Goal: Find specific page/section: Find specific page/section

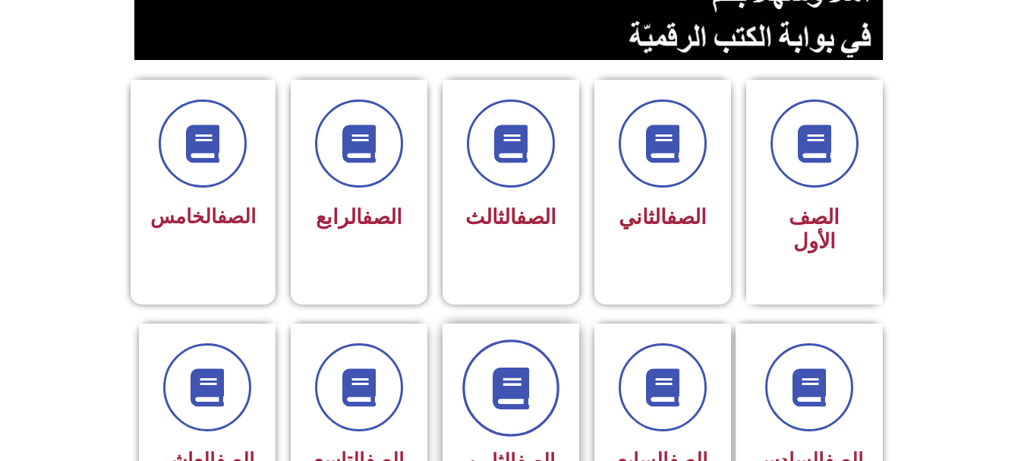
scroll to position [455, 0]
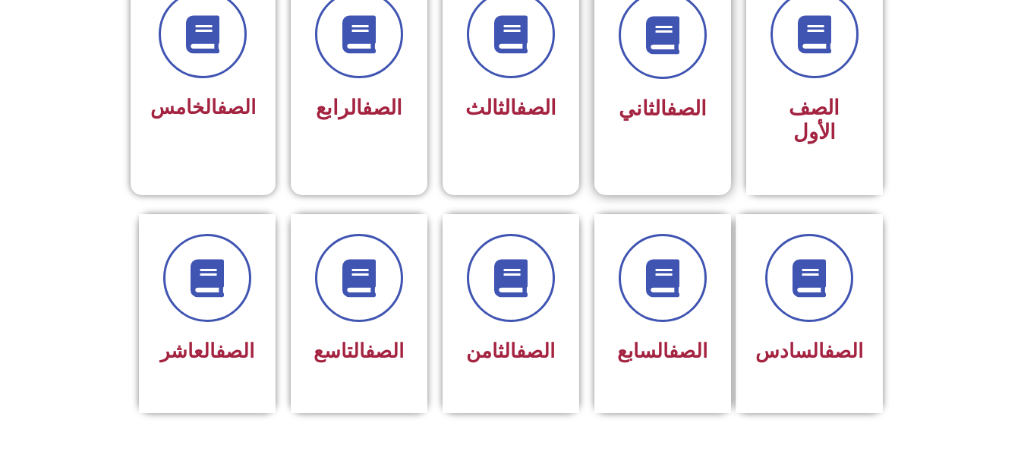
click at [685, 108] on link "الصف" at bounding box center [686, 108] width 40 height 24
click at [515, 298] on div "الصف الثامن" at bounding box center [511, 303] width 96 height 137
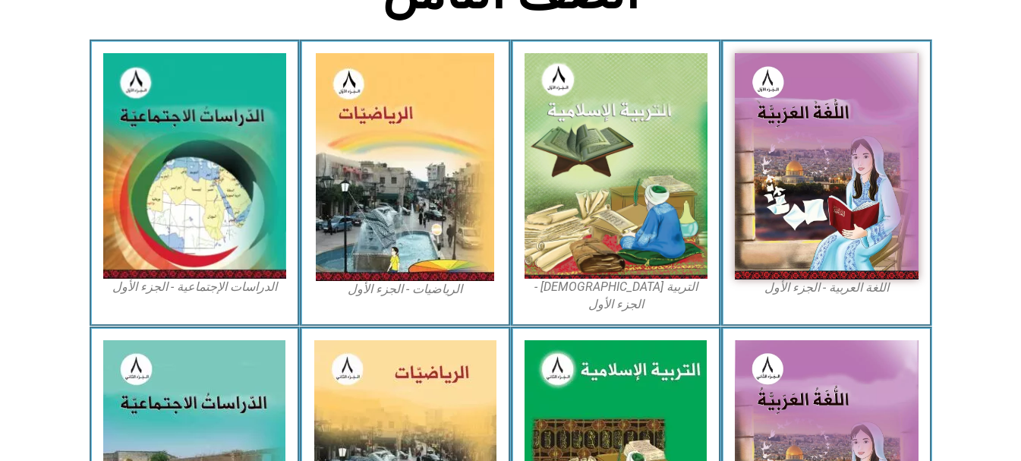
scroll to position [455, 0]
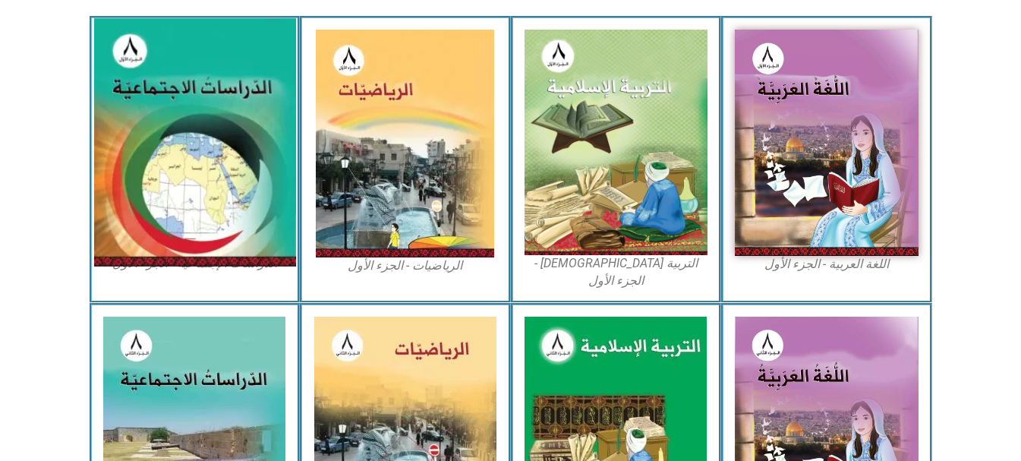
click at [251, 159] on img at bounding box center [194, 142] width 202 height 248
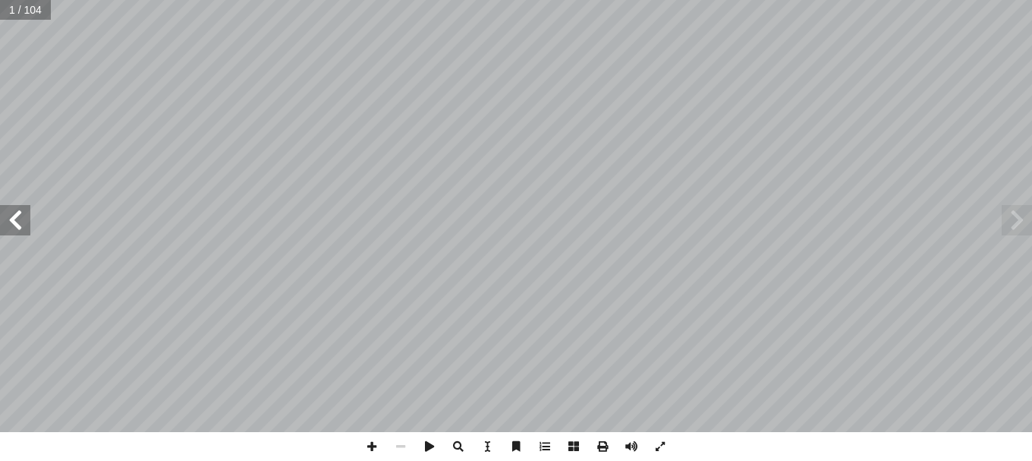
drag, startPoint x: 452, startPoint y: 219, endPoint x: 1016, endPoint y: 219, distance: 564.7
click at [1016, 219] on span at bounding box center [1017, 220] width 30 height 30
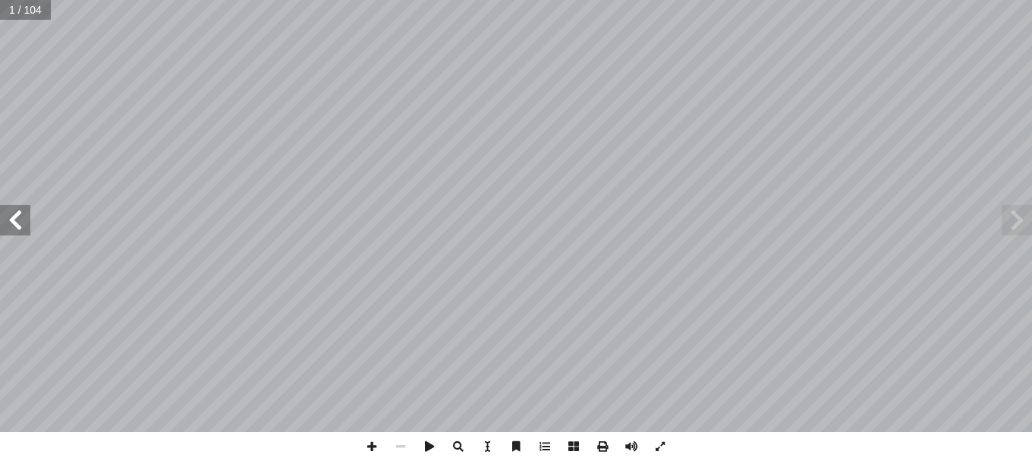
click at [1016, 219] on span at bounding box center [1017, 220] width 30 height 30
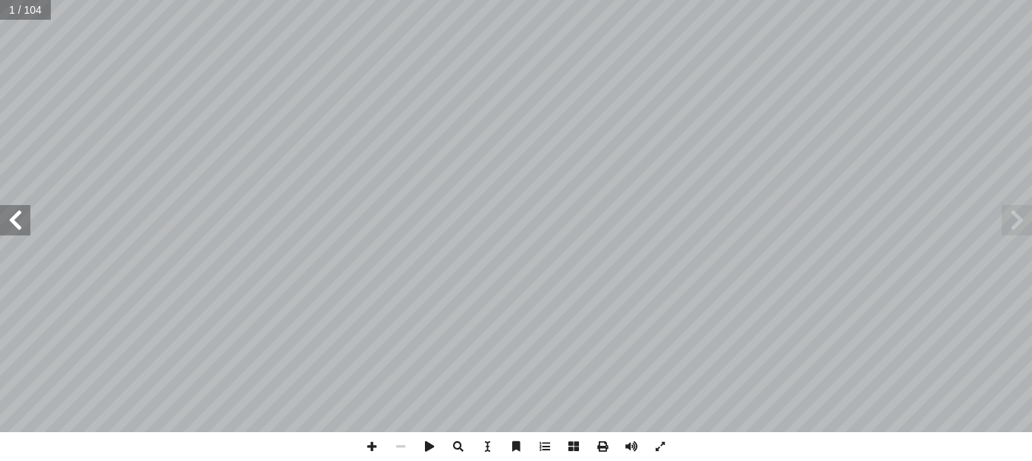
click at [1016, 219] on span at bounding box center [1017, 220] width 30 height 30
click at [602, 447] on span at bounding box center [602, 446] width 29 height 29
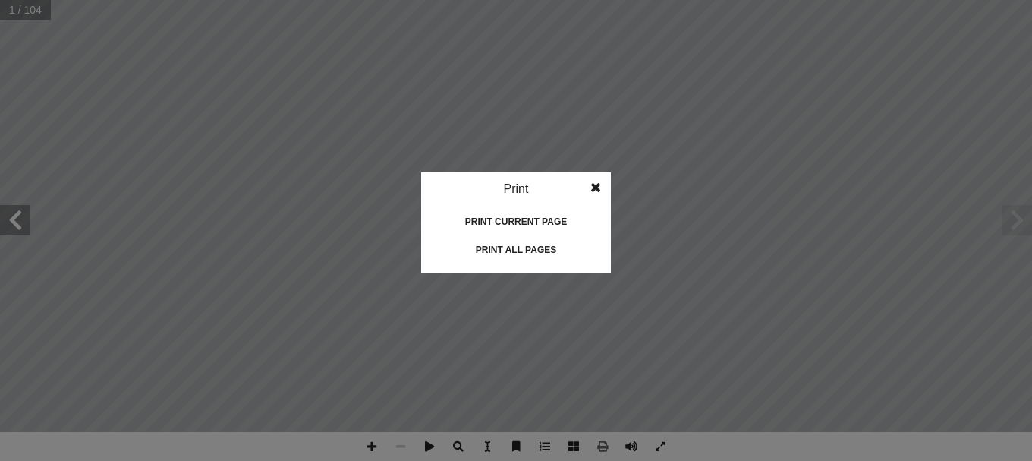
click at [599, 186] on span at bounding box center [595, 187] width 27 height 30
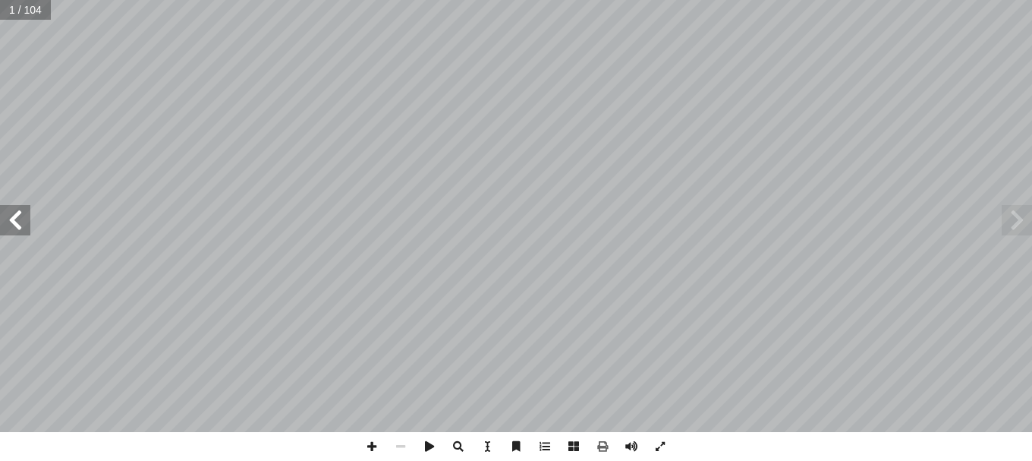
click at [7, 225] on span at bounding box center [15, 220] width 30 height 30
click at [23, 219] on span at bounding box center [15, 220] width 30 height 30
click at [20, 234] on span at bounding box center [15, 220] width 30 height 30
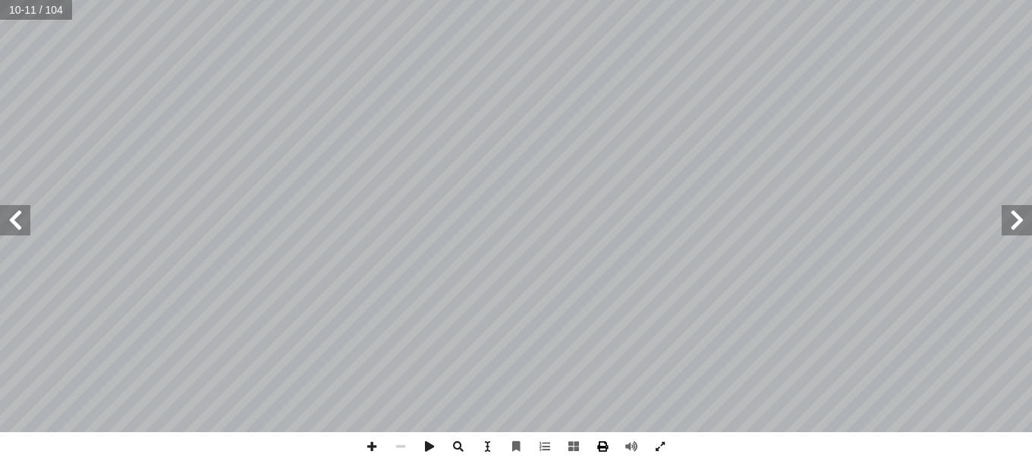
click at [599, 447] on span at bounding box center [602, 446] width 29 height 29
